Goal: Navigation & Orientation: Find specific page/section

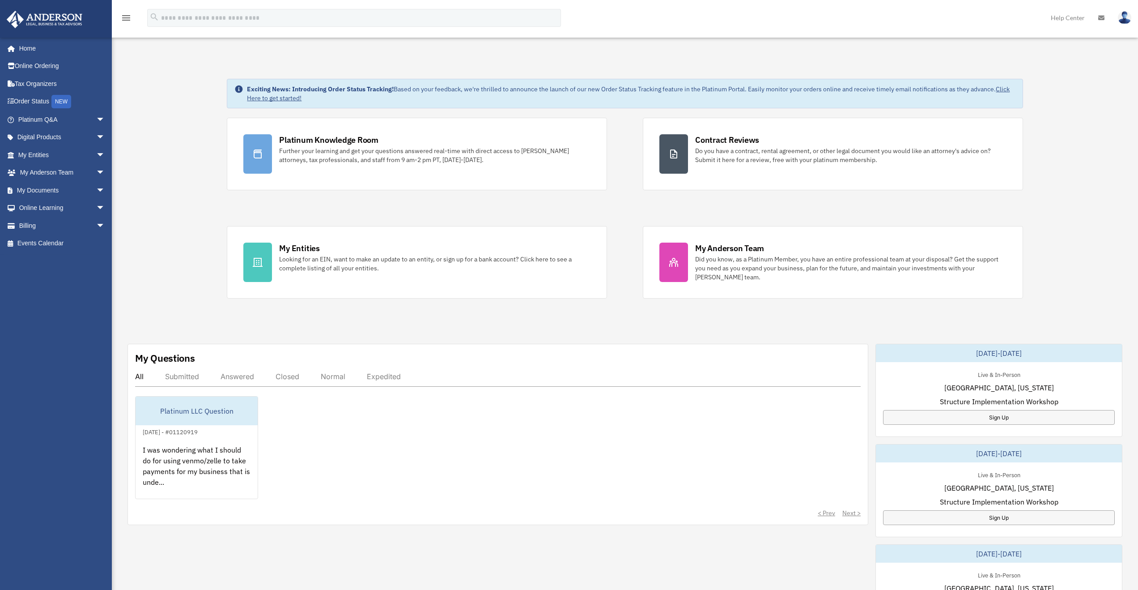
click at [245, 372] on div "Answered" at bounding box center [238, 376] width 34 height 9
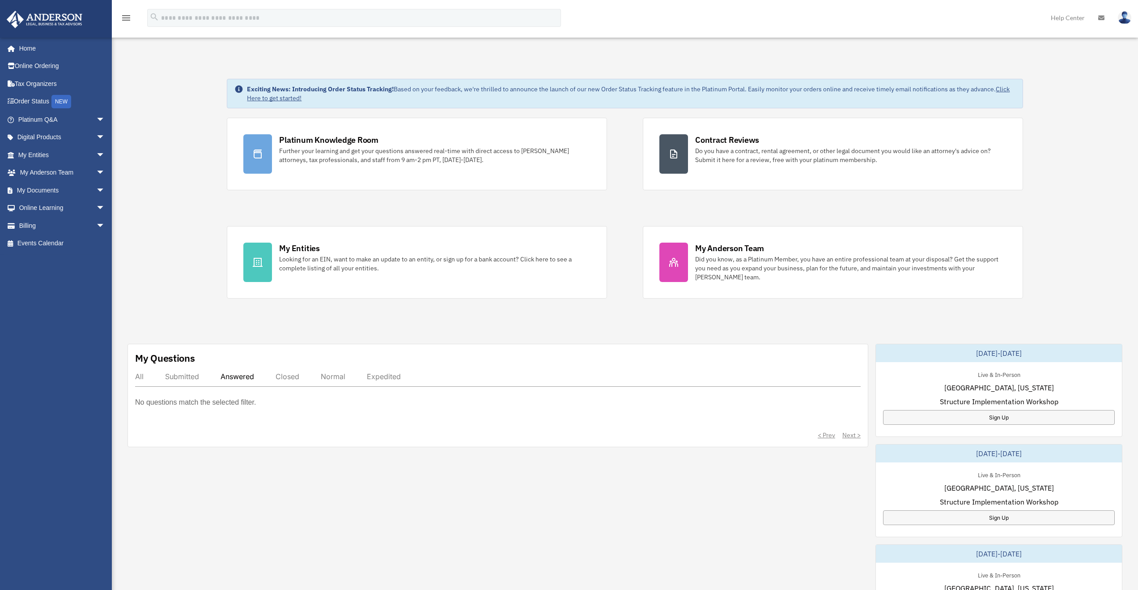
click at [136, 377] on div "All" at bounding box center [139, 376] width 9 height 9
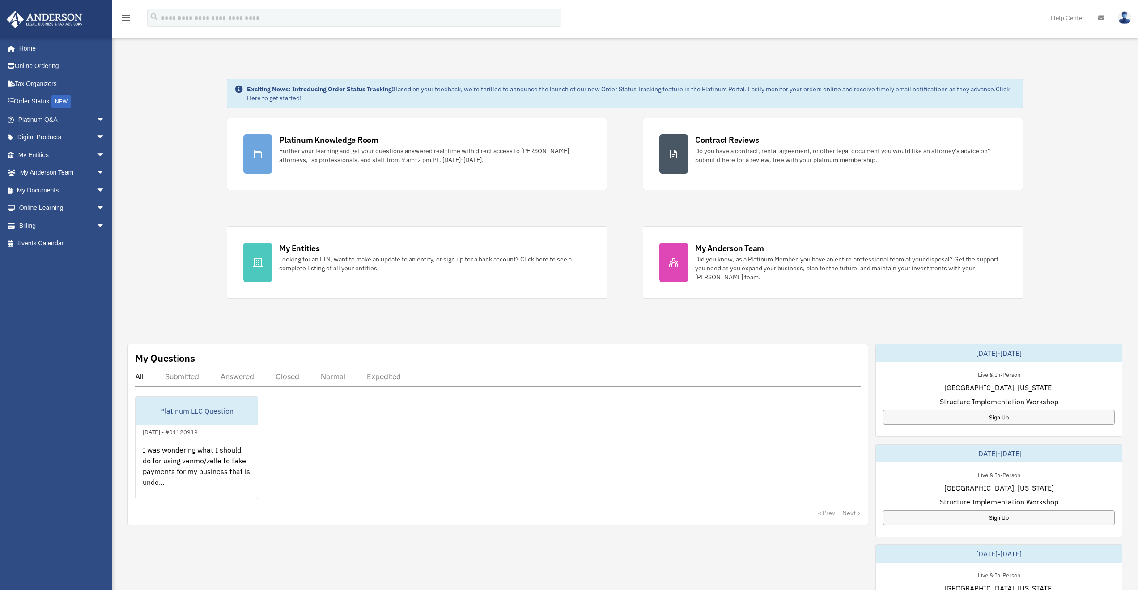
click at [191, 266] on div "Exciting News: Introducing Order Status Tracking! Based on your feedback, we're…" at bounding box center [625, 458] width 1040 height 804
click at [620, 127] on div "Platinum Knowledge Room Further your learning and get your questions answered r…" at bounding box center [625, 208] width 796 height 181
click at [395, 49] on div "Dashboard [EMAIL_ADDRESS][PERSON_NAME][DOMAIN_NAME] Sign Out [EMAIL_ADDRESS][PE…" at bounding box center [569, 453] width 1138 height 815
